Goal: Find specific page/section: Find specific page/section

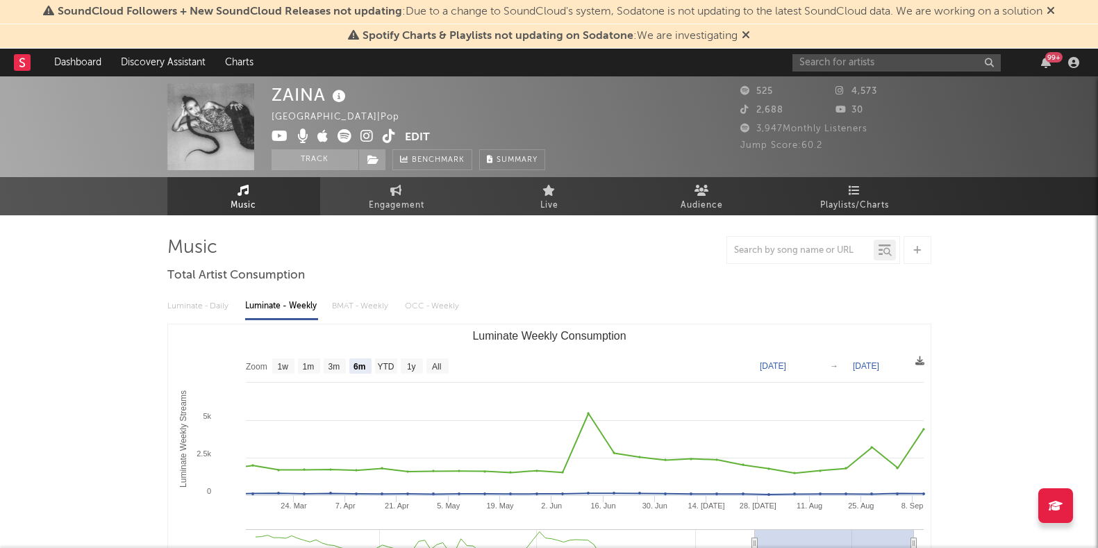
select select "6m"
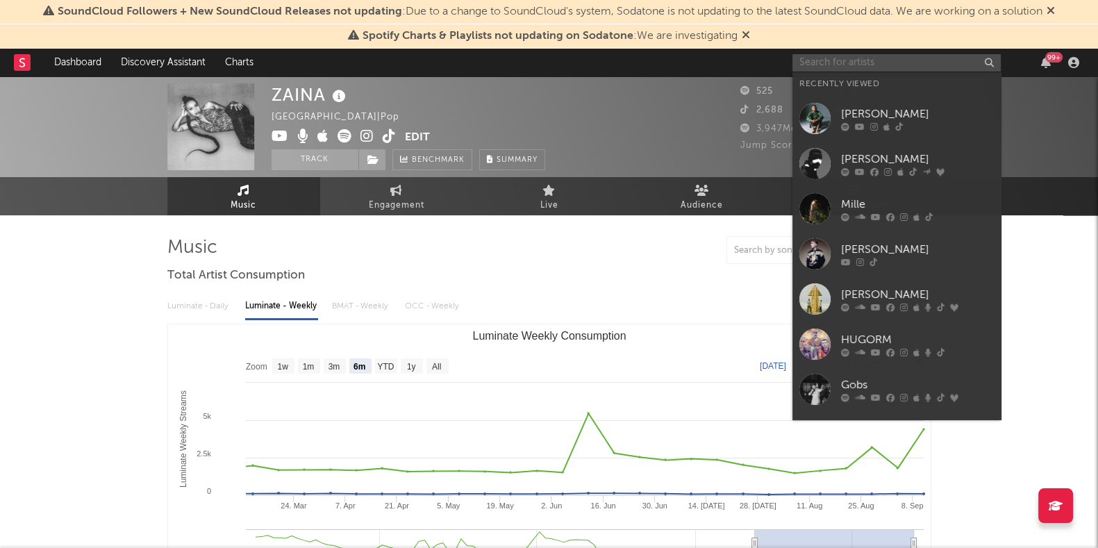
click at [924, 58] on input "text" at bounding box center [896, 62] width 208 height 17
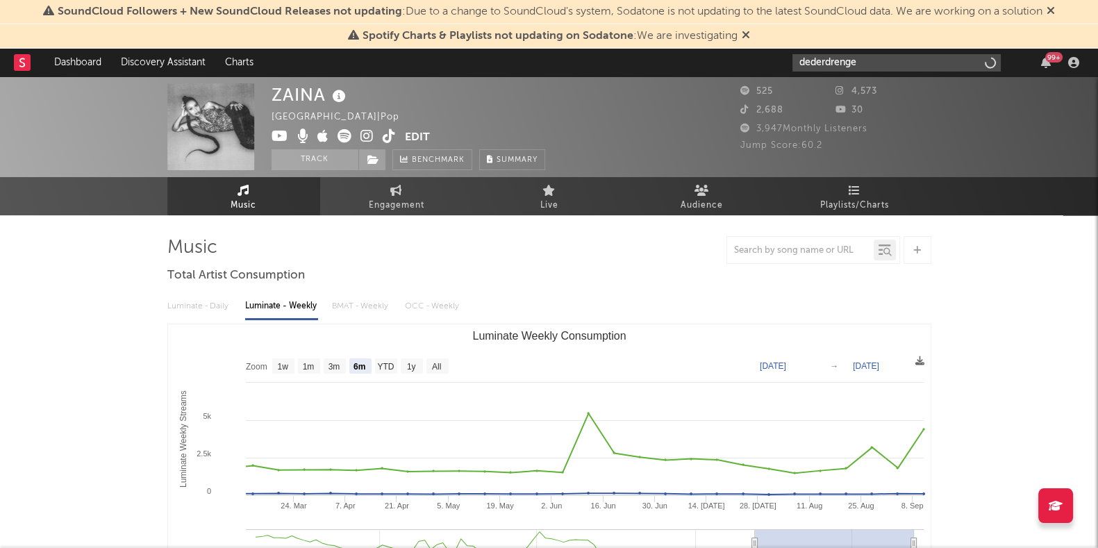
type input "dederdrenge"
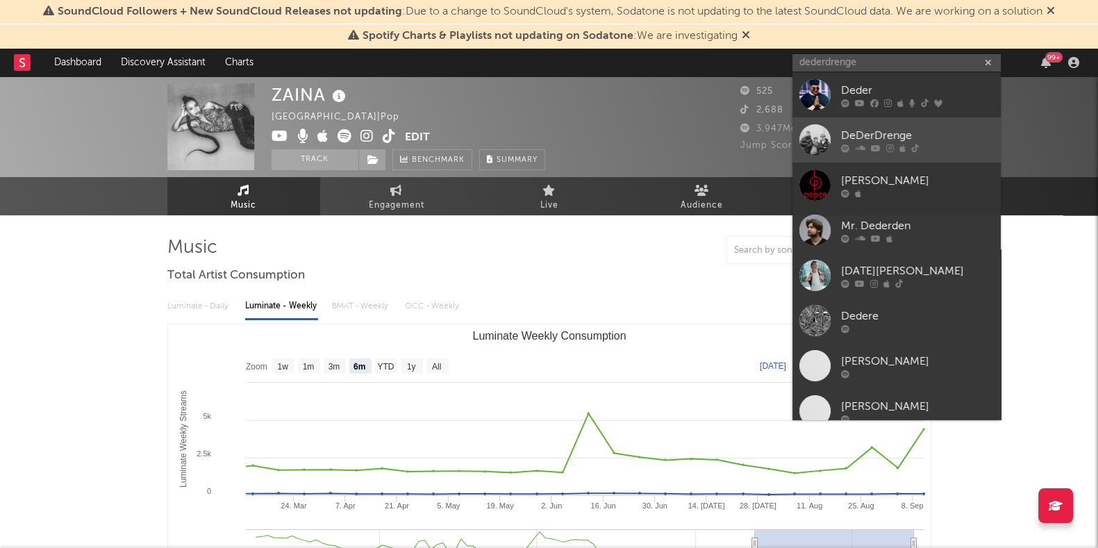
click at [889, 149] on icon at bounding box center [890, 148] width 8 height 8
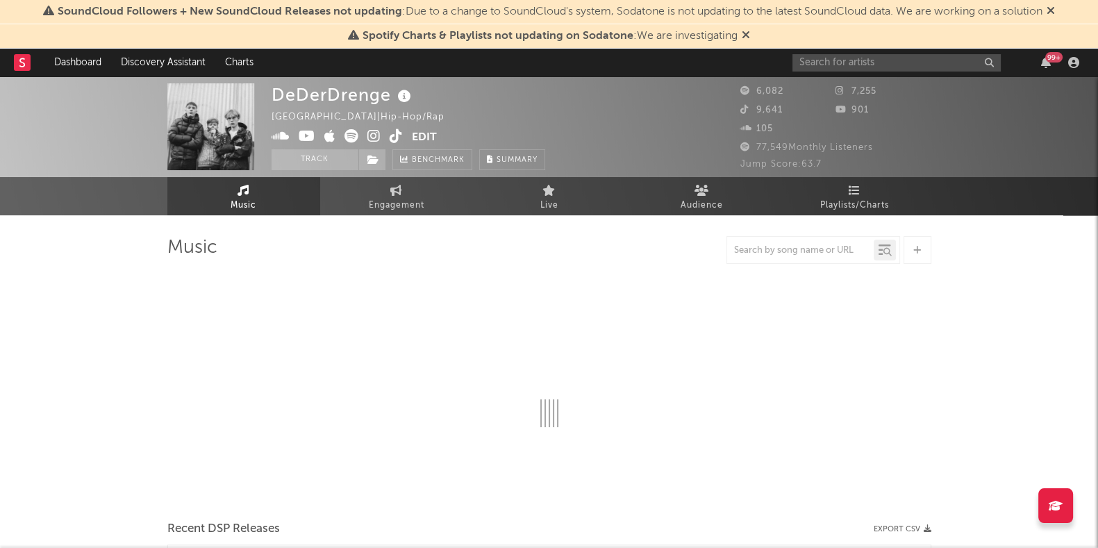
select select "6m"
